Goal: Task Accomplishment & Management: Manage account settings

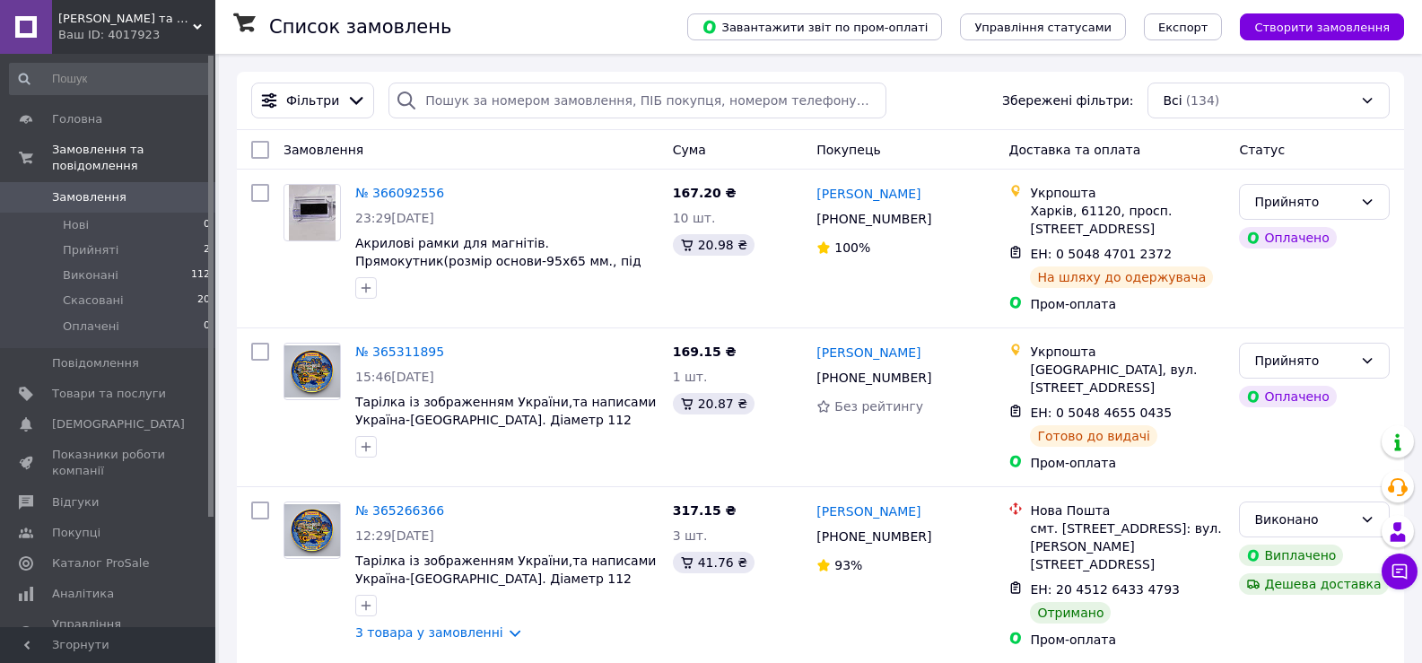
click at [110, 5] on div "[PERSON_NAME] та Подарунків. Ваш ID: 4017923" at bounding box center [133, 27] width 163 height 54
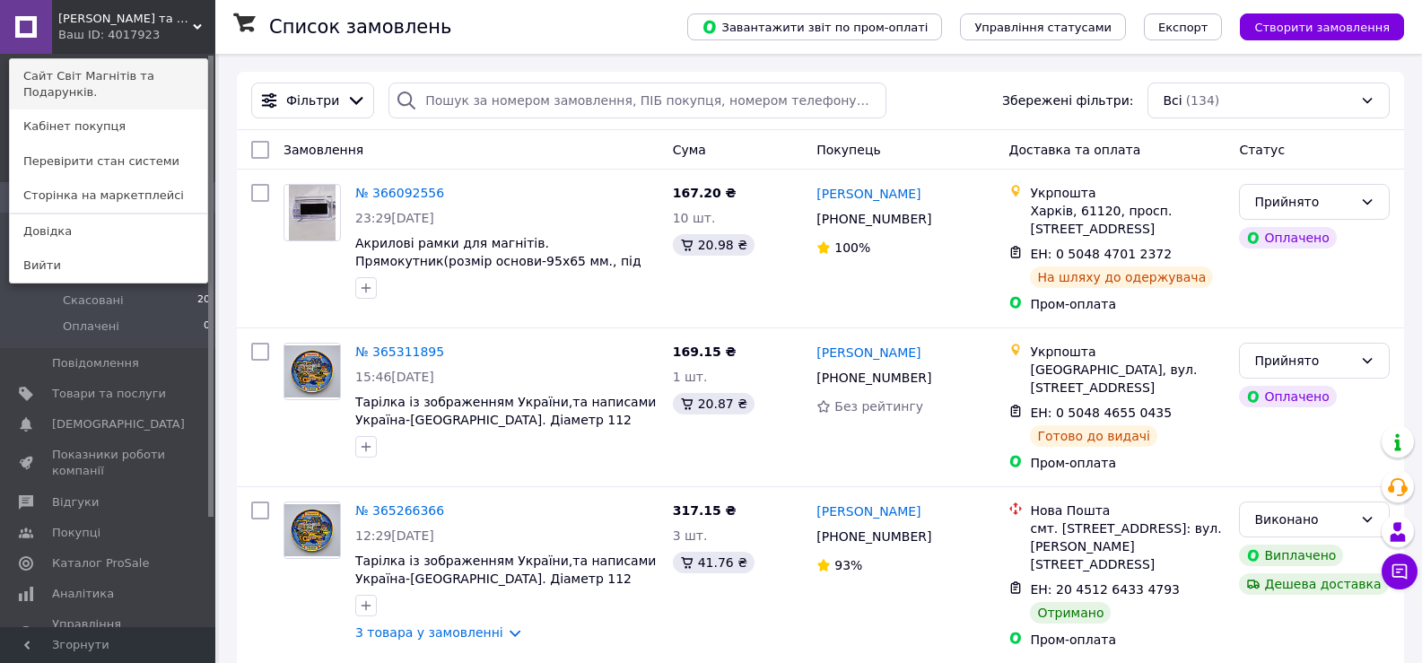
click at [127, 69] on link "Сайт Світ Магнітів та Подарунків." at bounding box center [108, 84] width 197 height 50
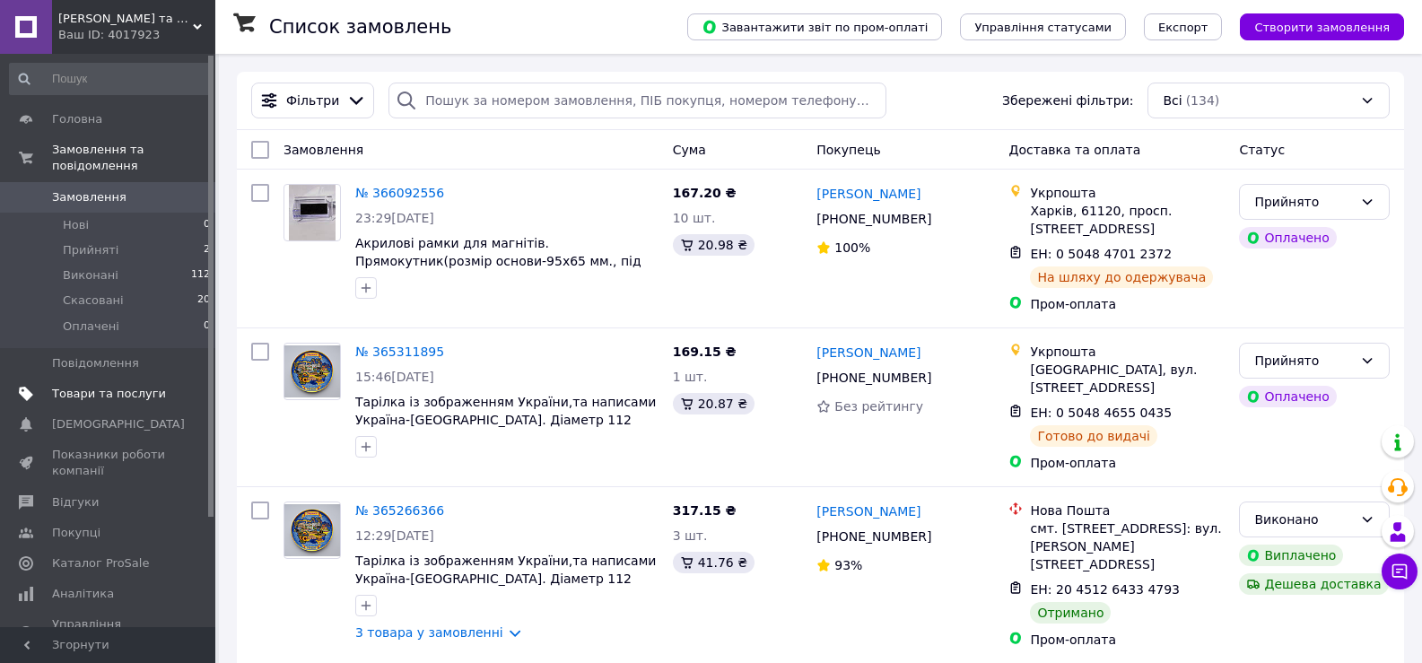
click at [138, 386] on span "Товари та послуги" at bounding box center [109, 394] width 114 height 16
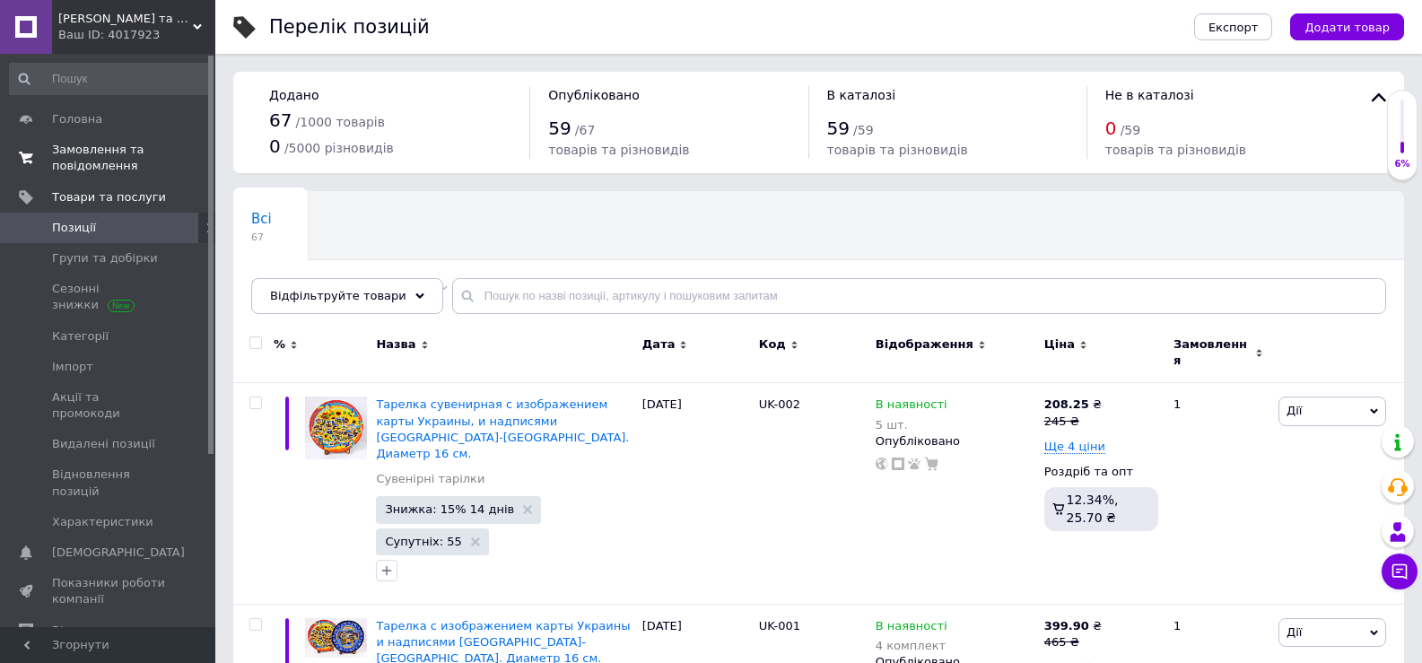
click at [78, 152] on span "Замовлення та повідомлення" at bounding box center [109, 158] width 114 height 32
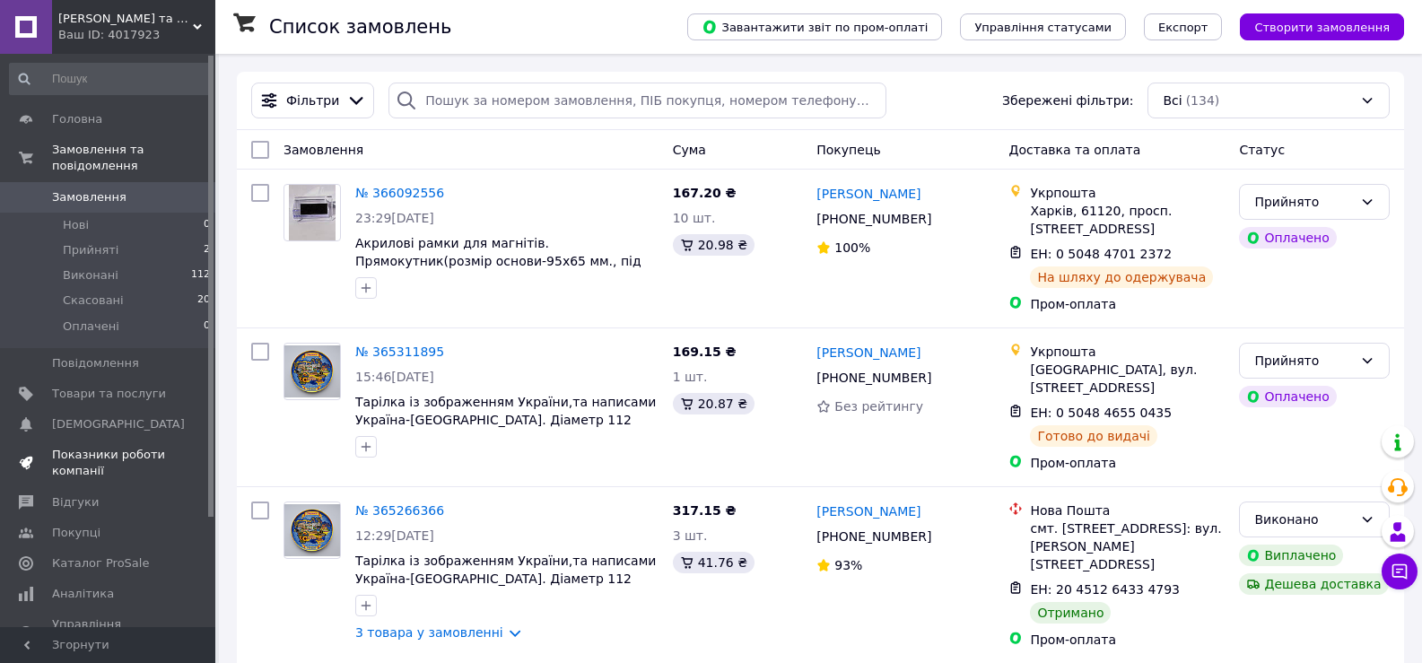
click at [126, 447] on span "Показники роботи компанії" at bounding box center [109, 463] width 114 height 32
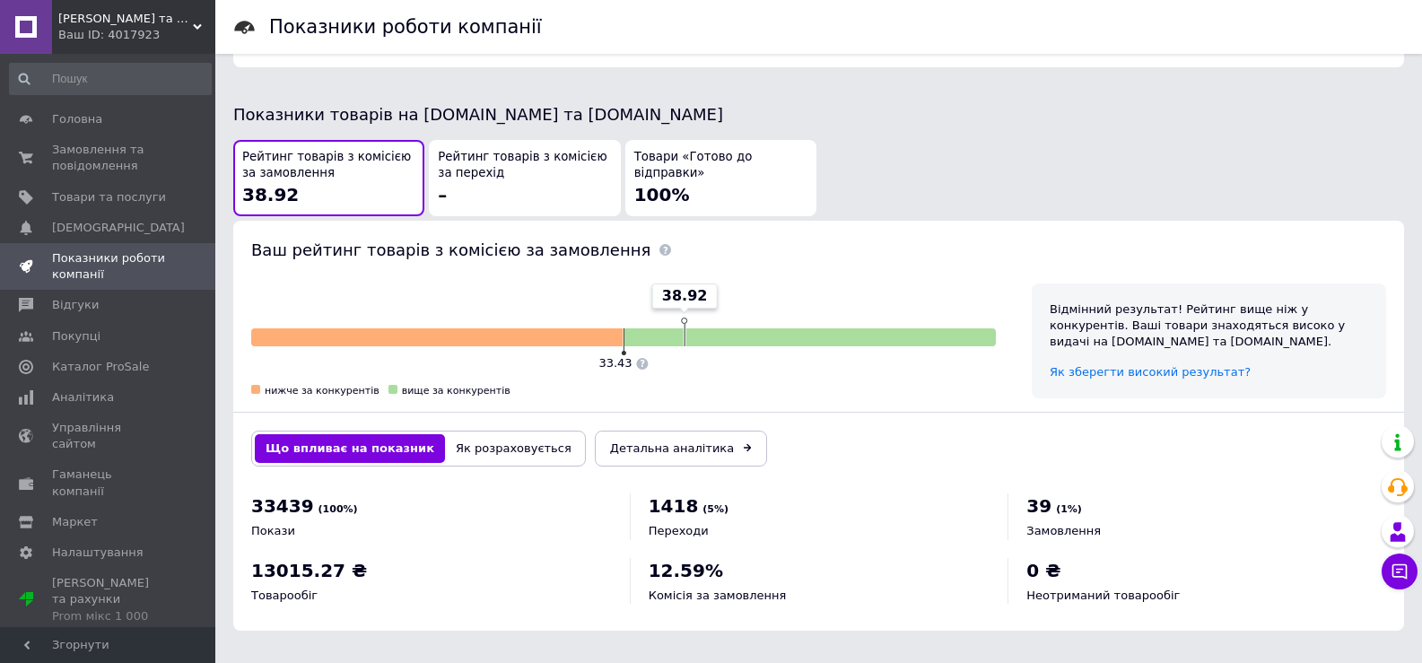
scroll to position [926, 0]
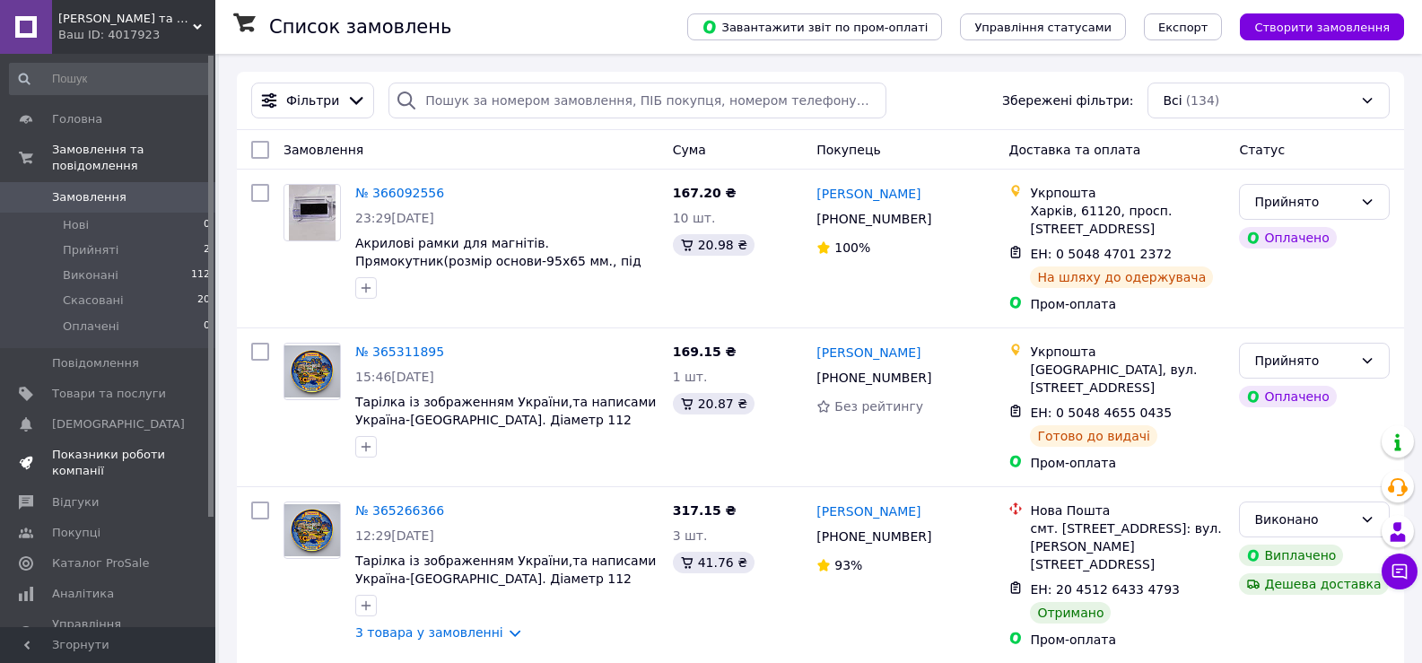
click at [153, 447] on span "Показники роботи компанії" at bounding box center [109, 463] width 114 height 32
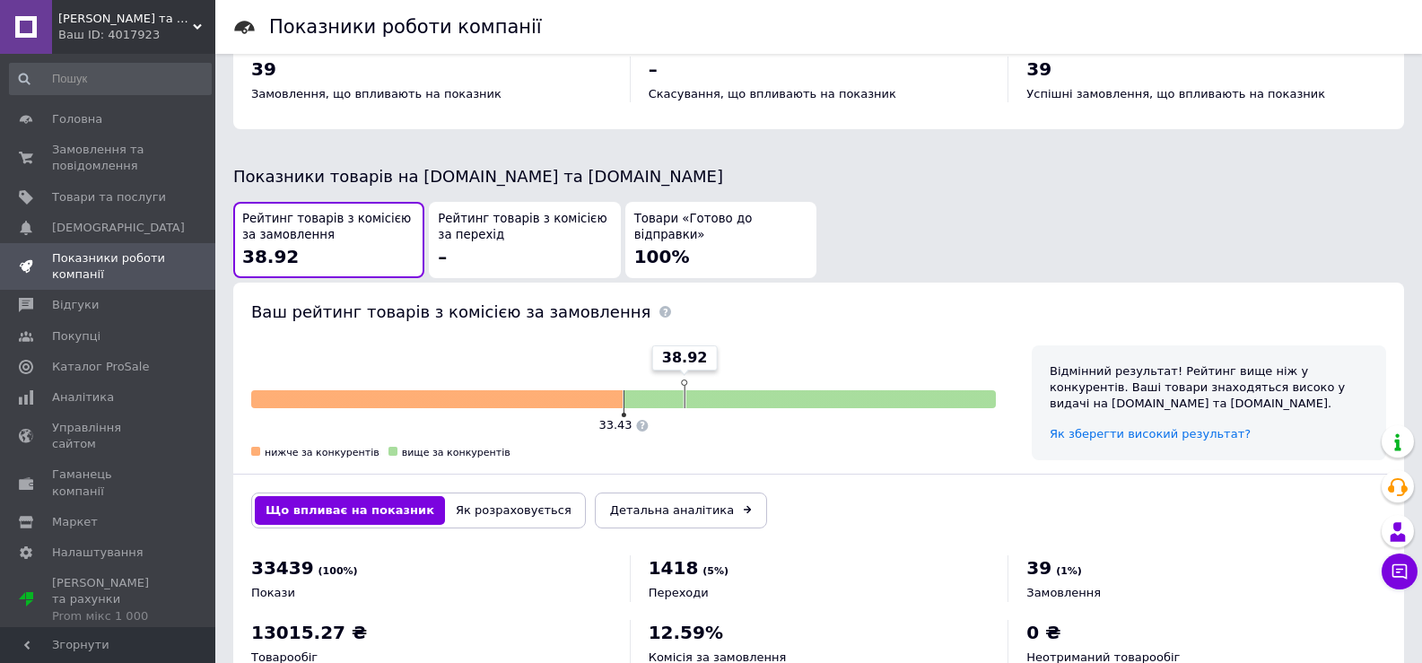
scroll to position [926, 0]
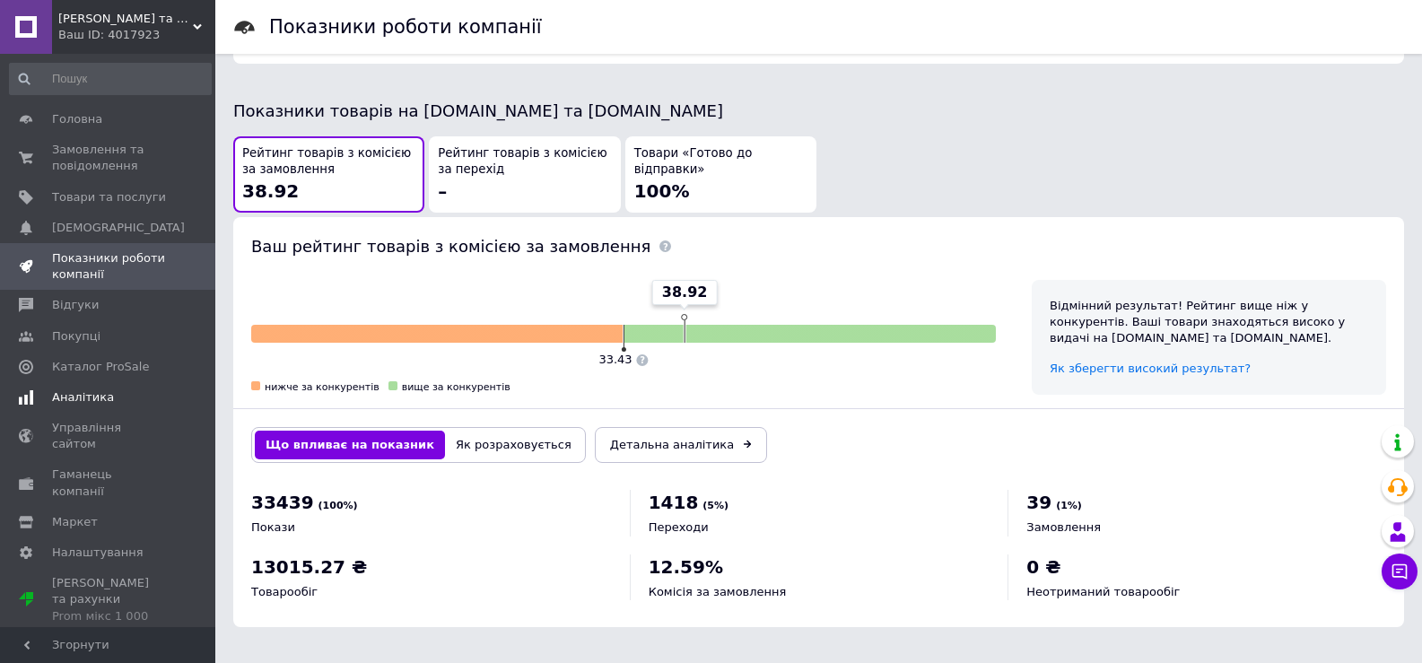
click at [110, 399] on span "Аналітика" at bounding box center [109, 397] width 114 height 16
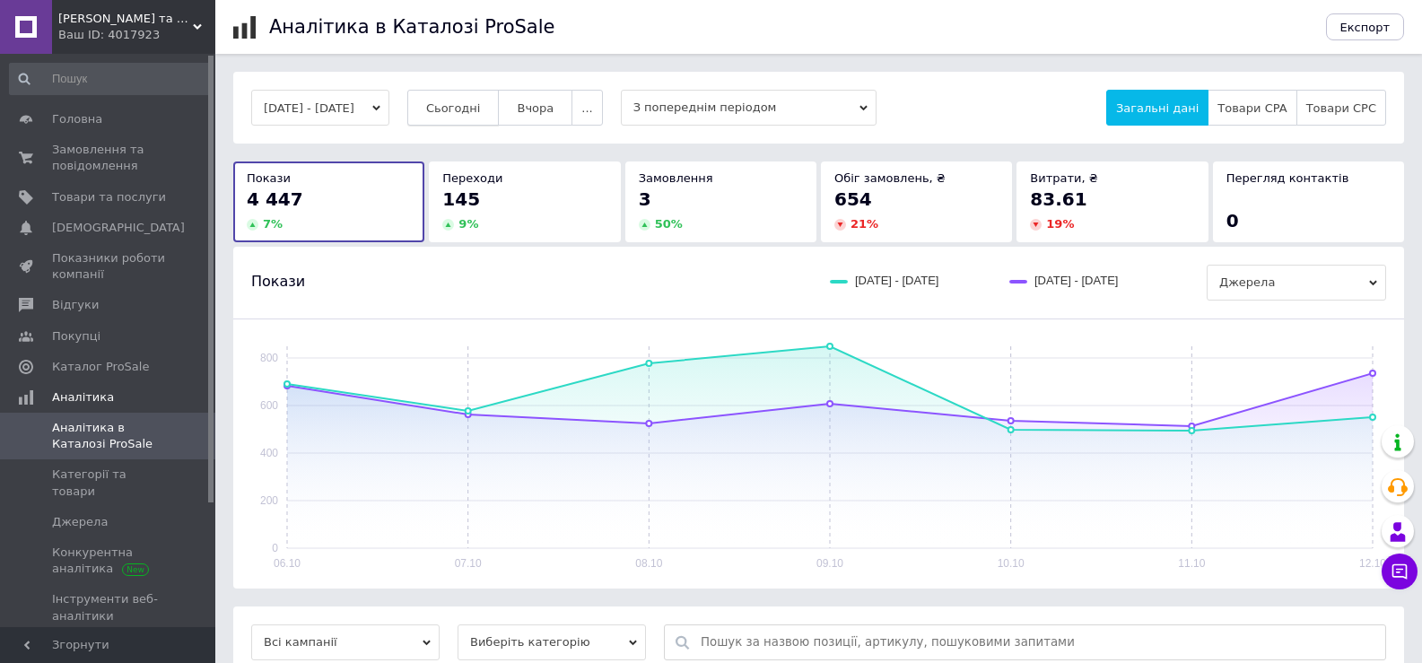
click at [481, 111] on span "Сьогодні" at bounding box center [453, 107] width 55 height 13
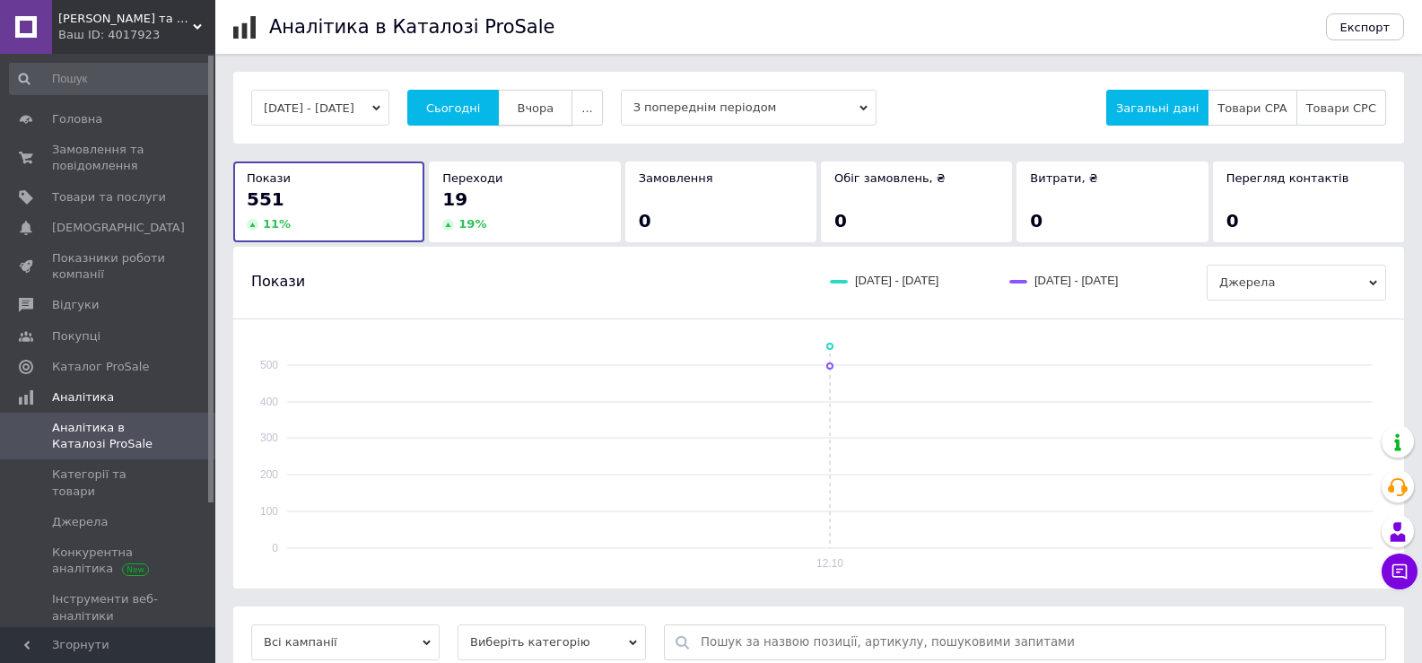
click at [553, 111] on span "Вчора" at bounding box center [535, 107] width 37 height 13
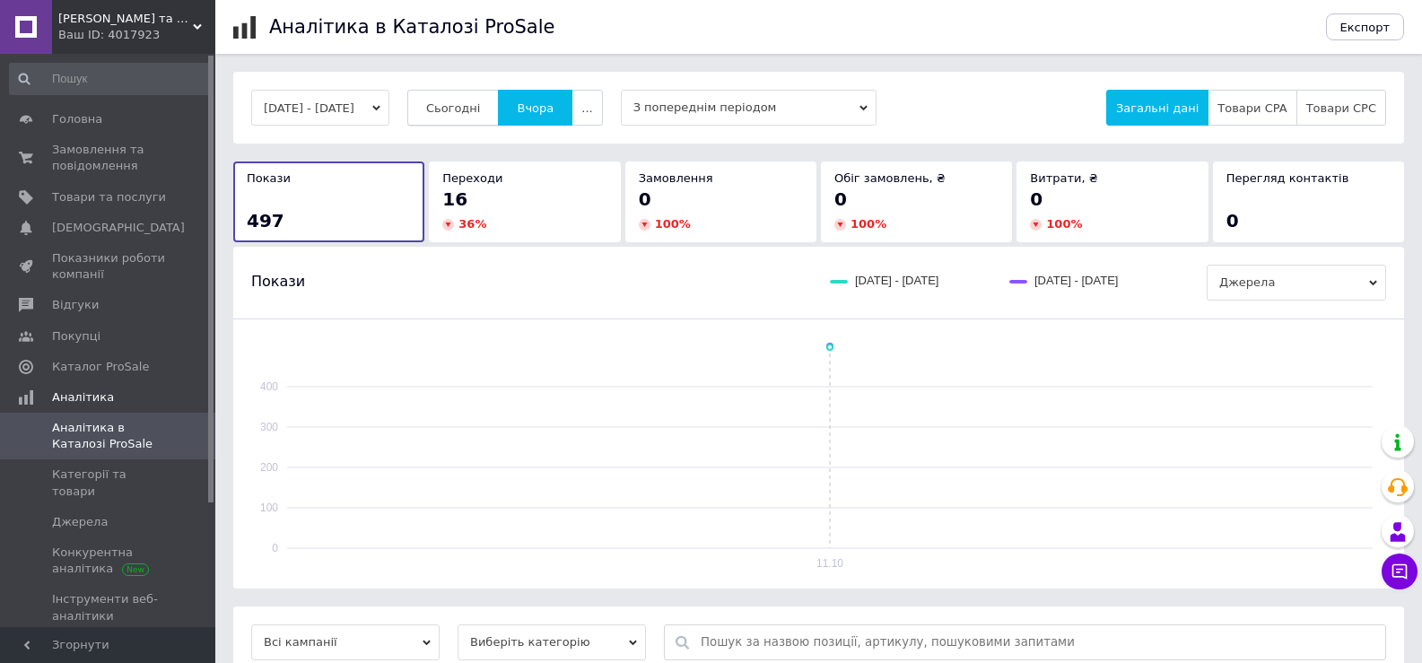
click at [481, 113] on span "Сьогодні" at bounding box center [453, 107] width 55 height 13
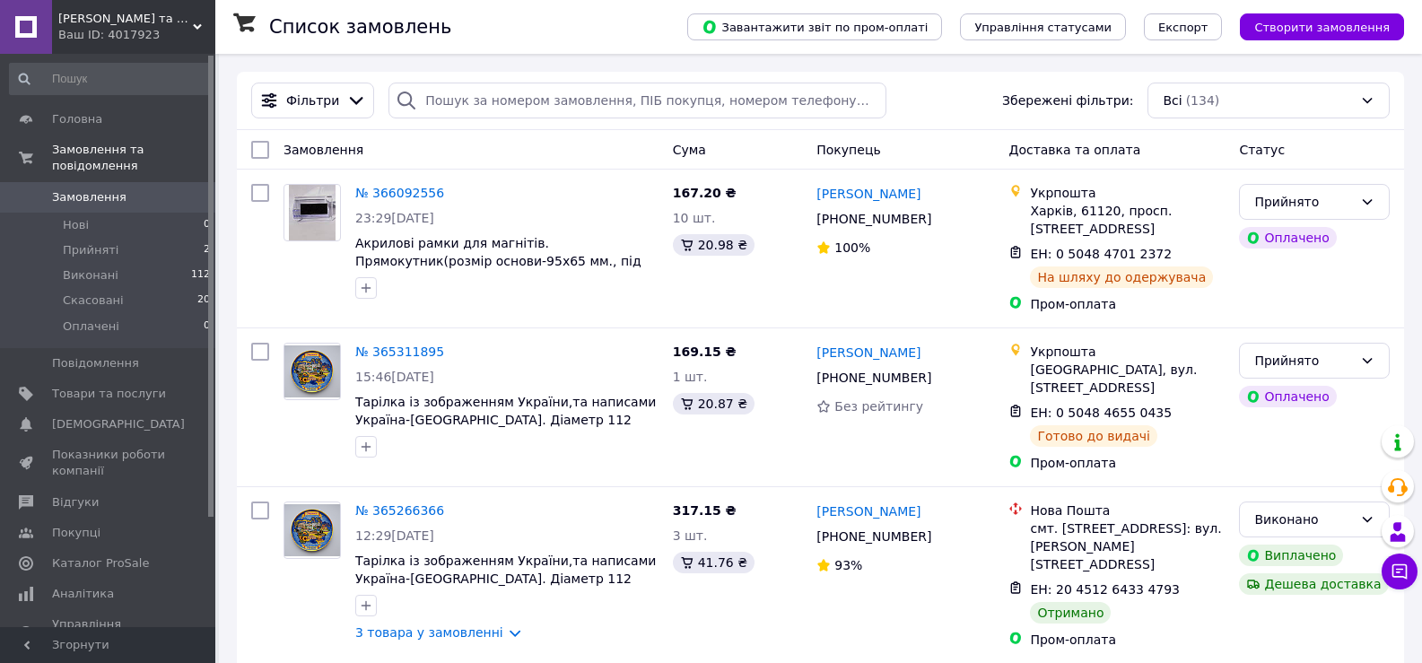
click at [104, 36] on div "Ваш ID: 4017923" at bounding box center [136, 35] width 157 height 16
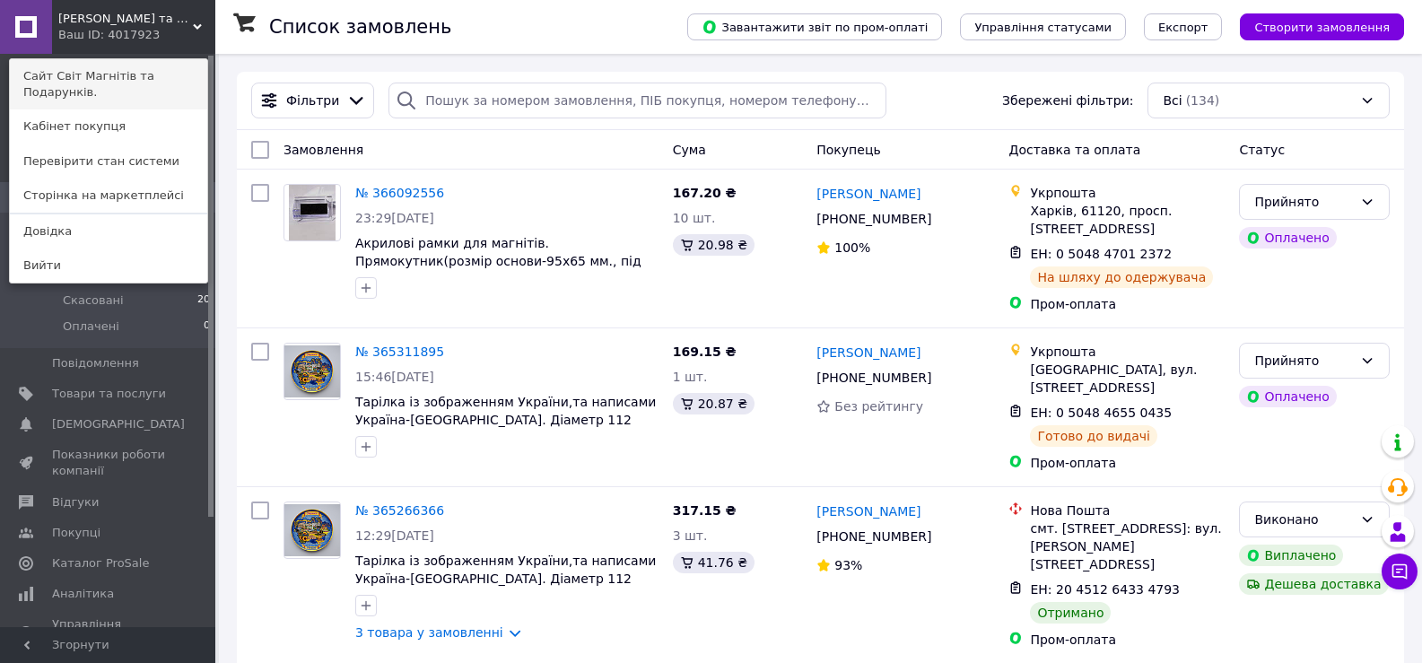
click at [138, 76] on link "Сайт Світ Магнітів та Подарунків." at bounding box center [108, 84] width 197 height 50
